Goal: Information Seeking & Learning: Understand process/instructions

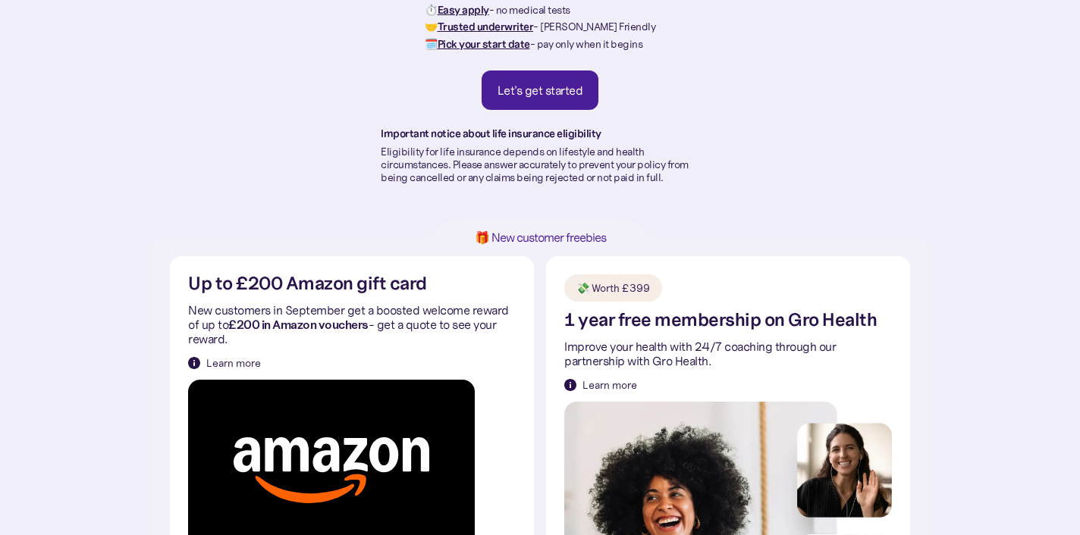
scroll to position [320, 0]
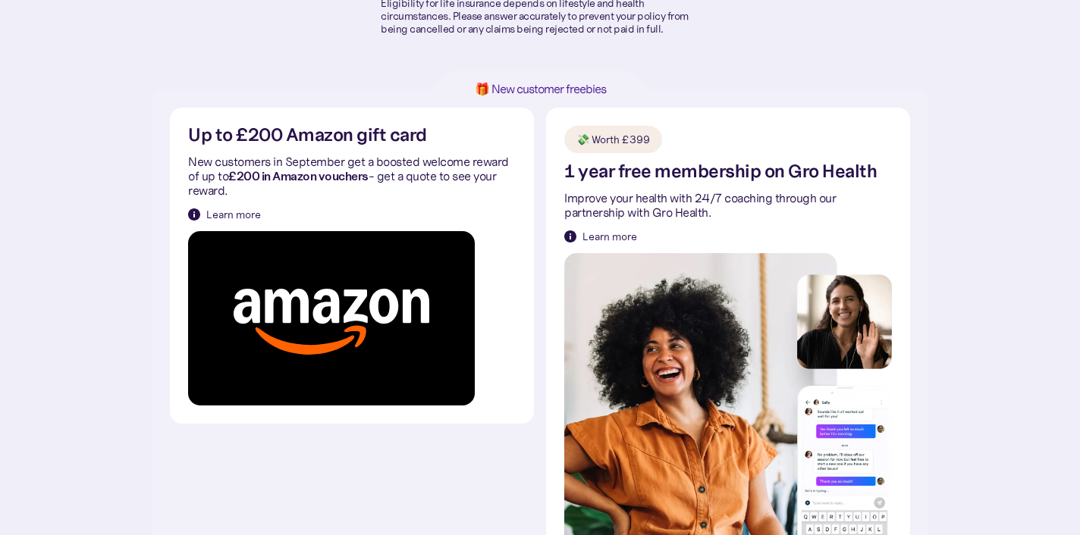
click at [242, 212] on div "Learn more" at bounding box center [233, 214] width 55 height 15
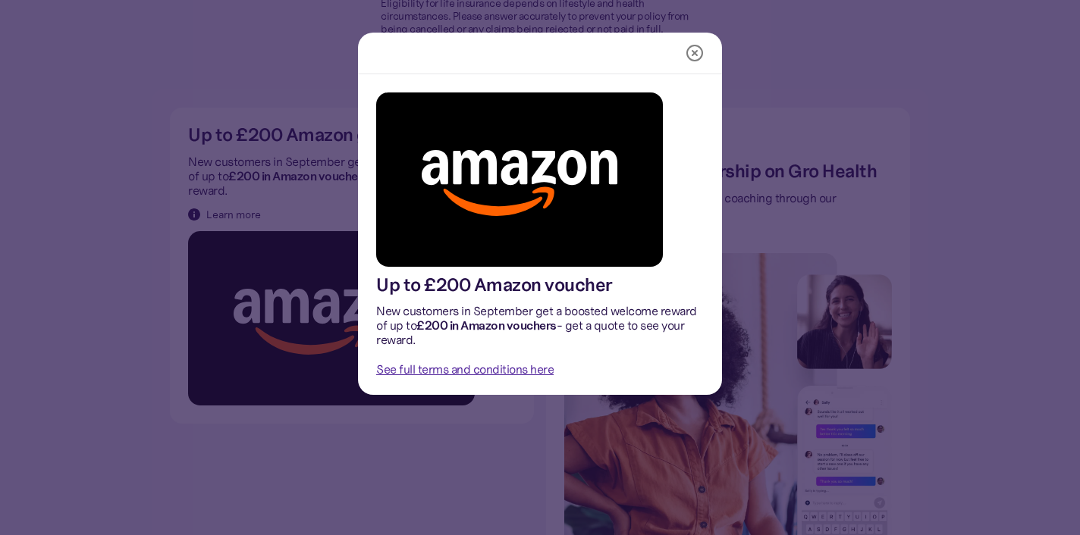
click at [515, 366] on link "See full terms and conditions here" at bounding box center [464, 369] width 177 height 15
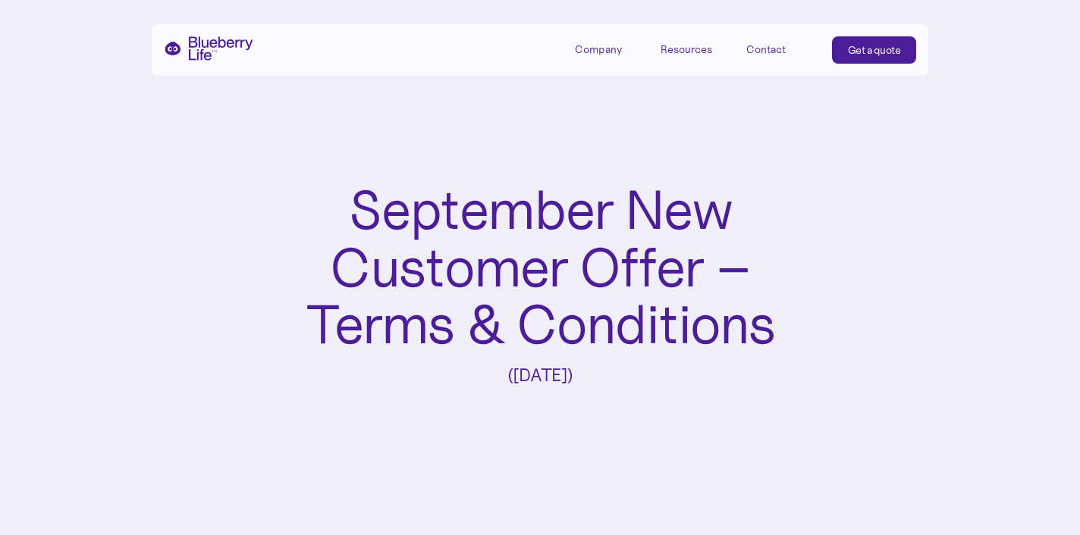
scroll to position [818, 0]
